Goal: Transaction & Acquisition: Book appointment/travel/reservation

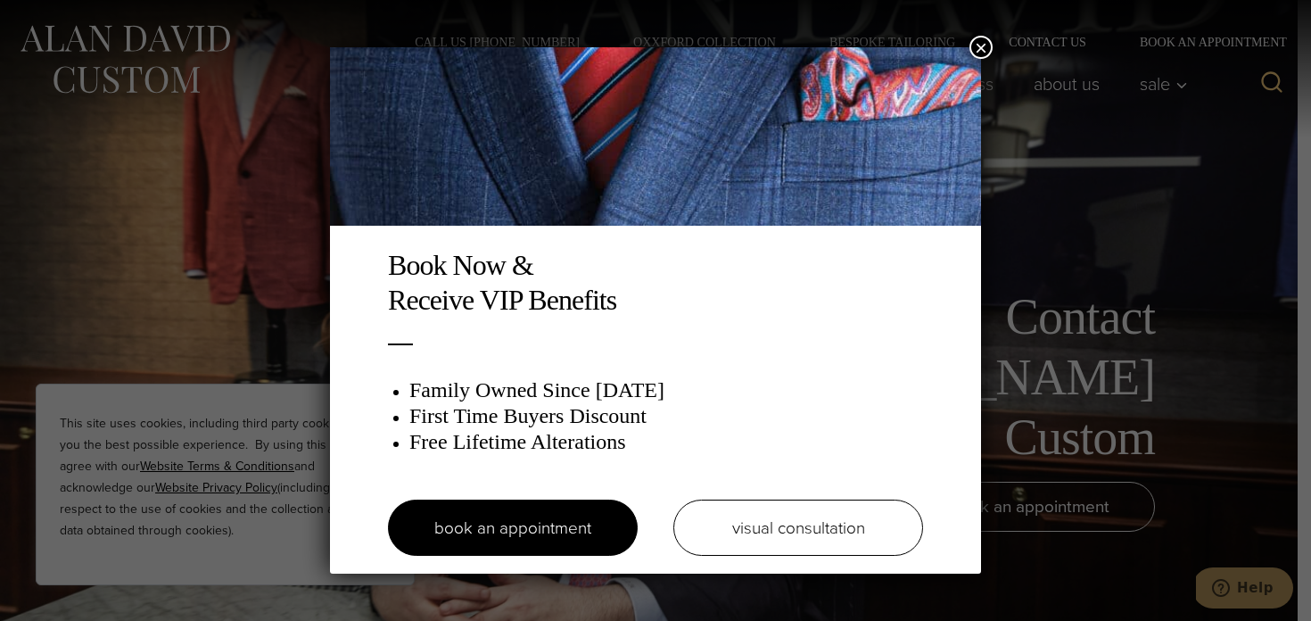
click at [978, 41] on button "×" at bounding box center [980, 47] width 23 height 23
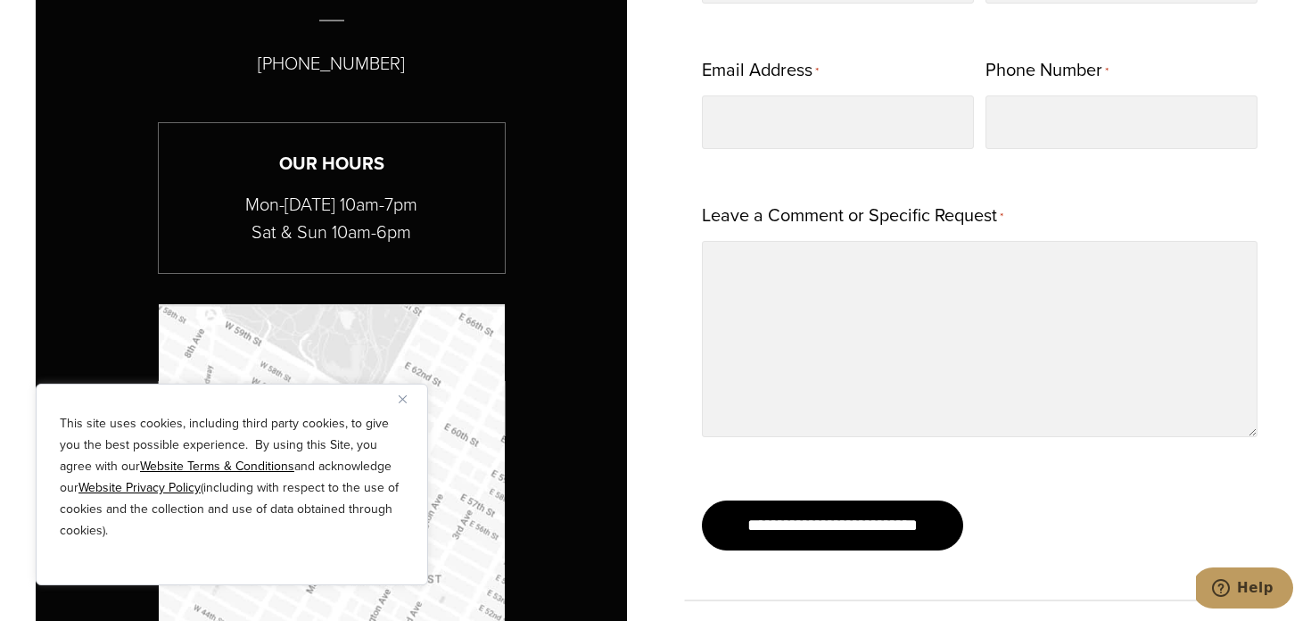
scroll to position [1067, 0]
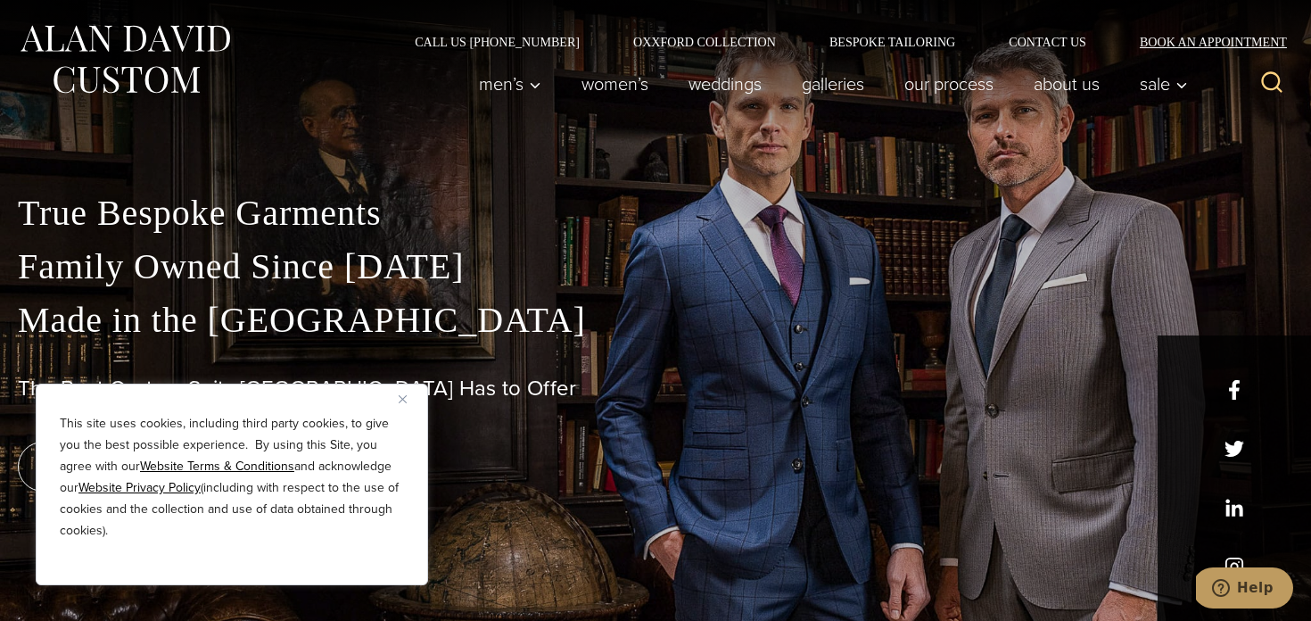
click at [1207, 46] on link "Book an Appointment" at bounding box center [1203, 42] width 180 height 12
